Goal: Answer question/provide support: Answer question/provide support

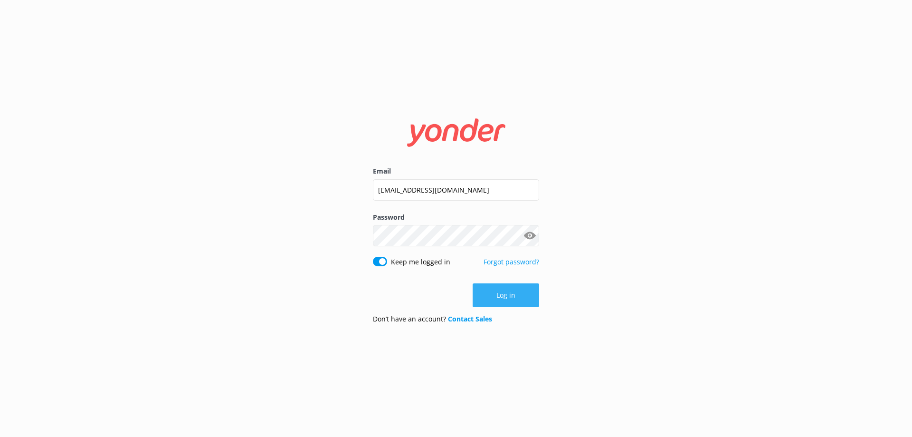
click at [506, 297] on button "Log in" at bounding box center [506, 295] width 67 height 24
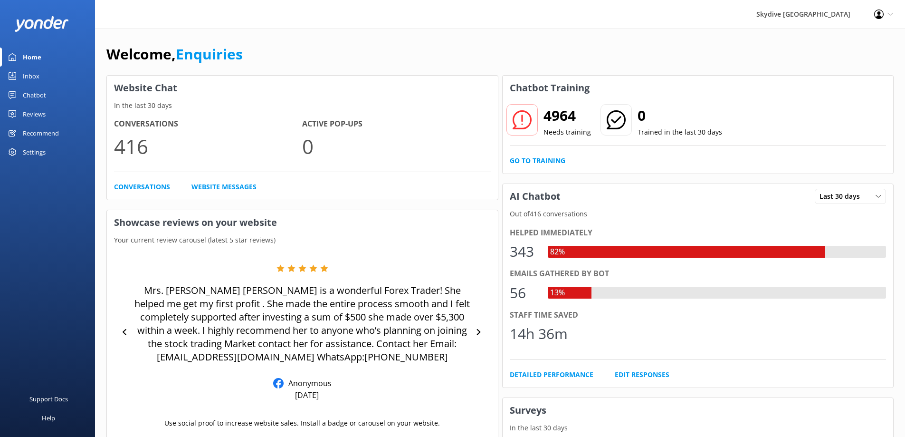
click at [29, 73] on div "Inbox" at bounding box center [31, 76] width 17 height 19
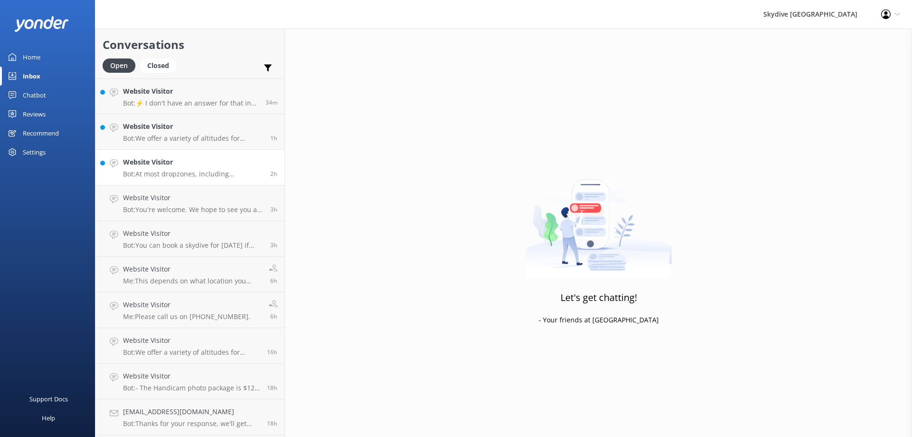
click at [178, 177] on p "Bot: At most dropzones, including [PERSON_NAME][GEOGRAPHIC_DATA], the maximum w…" at bounding box center [193, 174] width 140 height 9
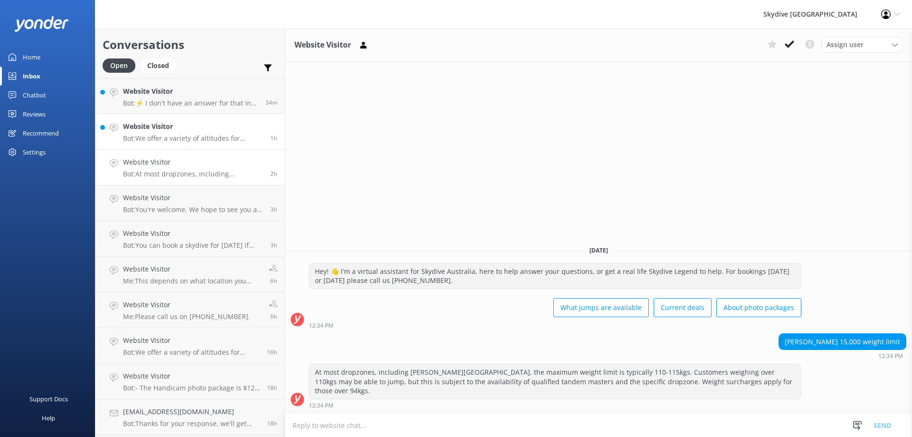
click at [218, 139] on p "Bot: We offer a variety of altitudes for skydiving, with all dropzones providin…" at bounding box center [193, 138] width 140 height 9
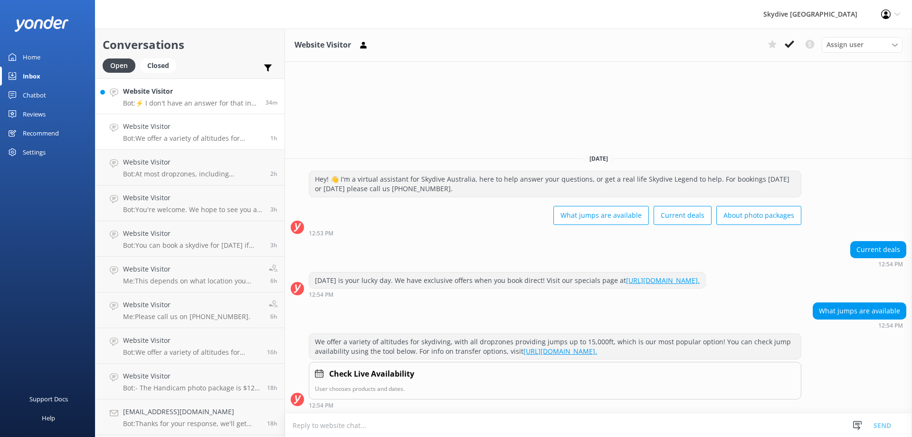
click at [205, 98] on div "Website Visitor Bot: ⚡ I don't have an answer for that in my knowledge base. Pl…" at bounding box center [190, 96] width 135 height 20
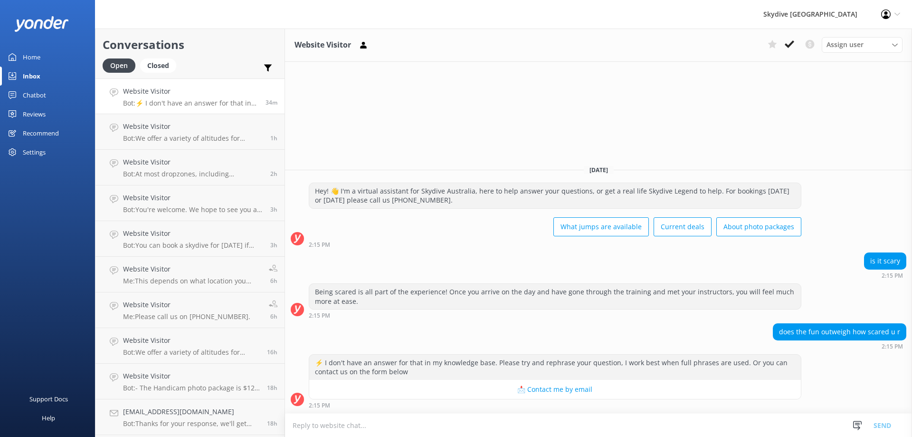
click at [358, 422] on textarea at bounding box center [598, 424] width 627 height 23
type textarea "Yes Yes & Yes"
click at [886, 425] on button "Send" at bounding box center [883, 425] width 36 height 24
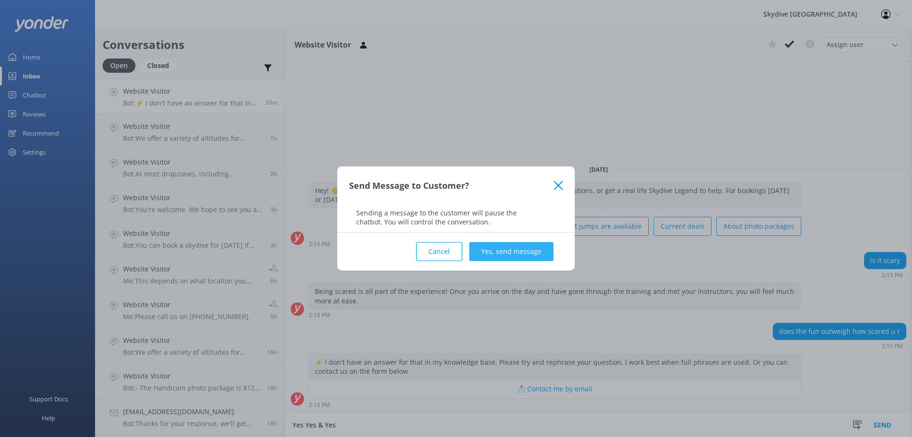
click at [504, 254] on button "Yes, send message" at bounding box center [511, 251] width 84 height 19
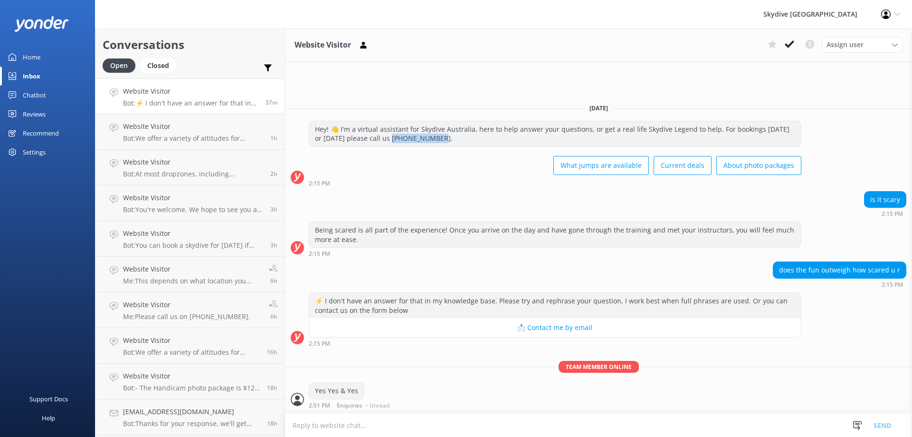
drag, startPoint x: 431, startPoint y: 140, endPoint x: 390, endPoint y: 138, distance: 41.4
click at [390, 138] on div "Hey! 👋 I'm a virtual assistant for Skydive Australia, here to help answer your …" at bounding box center [555, 133] width 492 height 25
copy div "1300 663 634."
